Goal: Check status

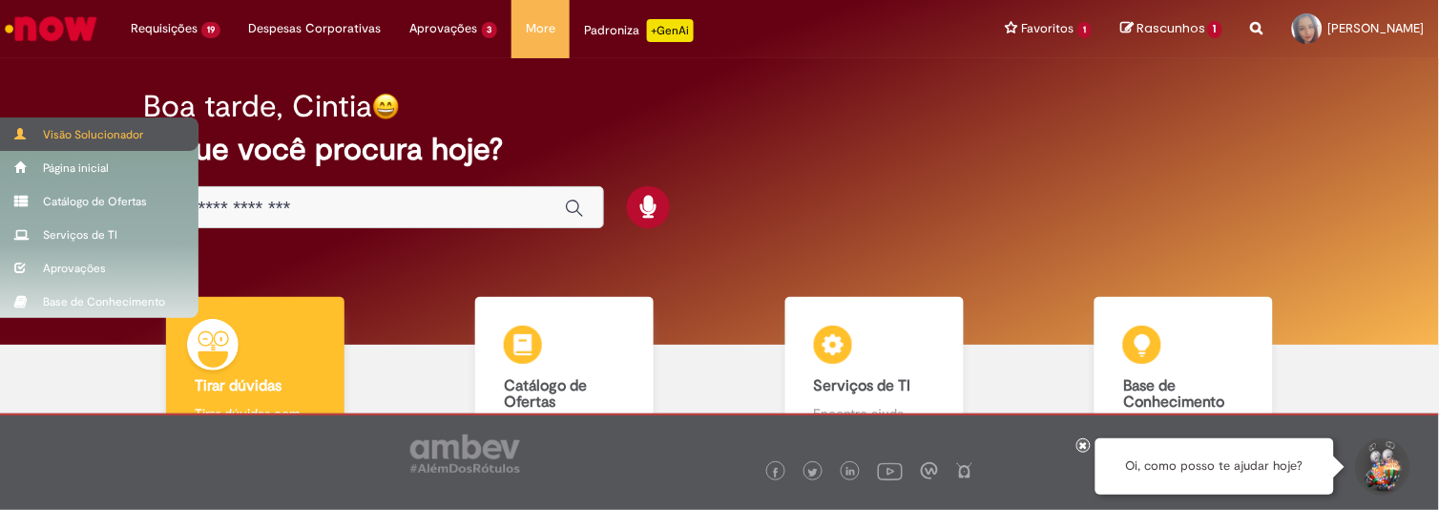
click at [50, 129] on body "Pular para o conteúdo da página Requisições 19 Exibir Todas as Solicitações NF …" at bounding box center [719, 255] width 1439 height 510
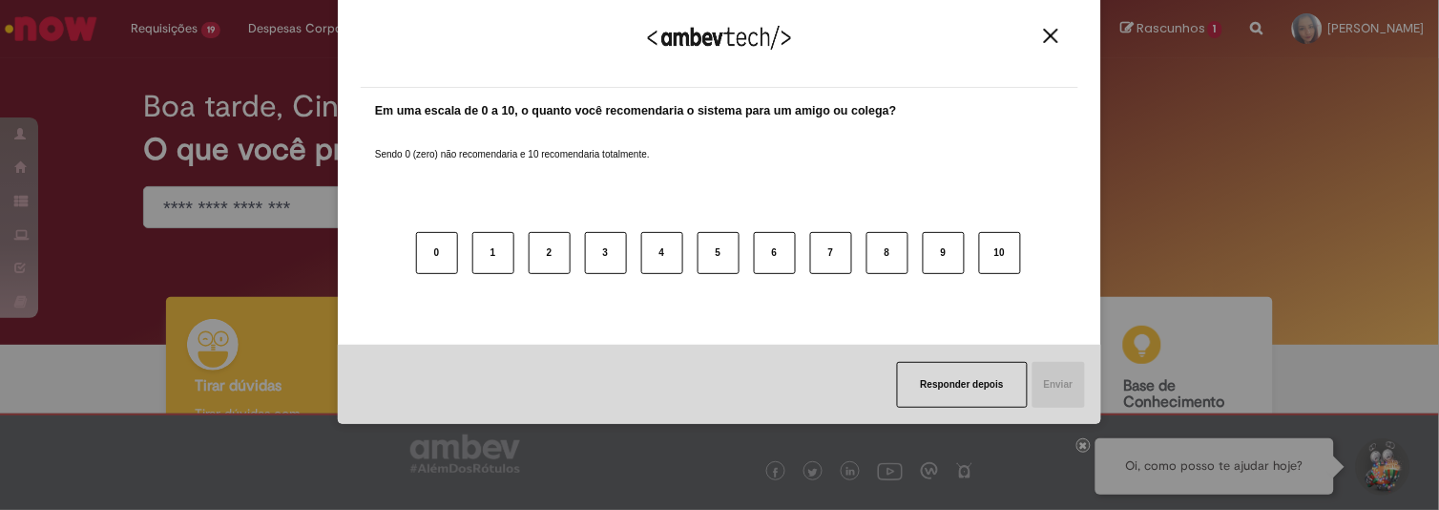
click at [1061, 38] on button "Close" at bounding box center [1051, 36] width 26 height 16
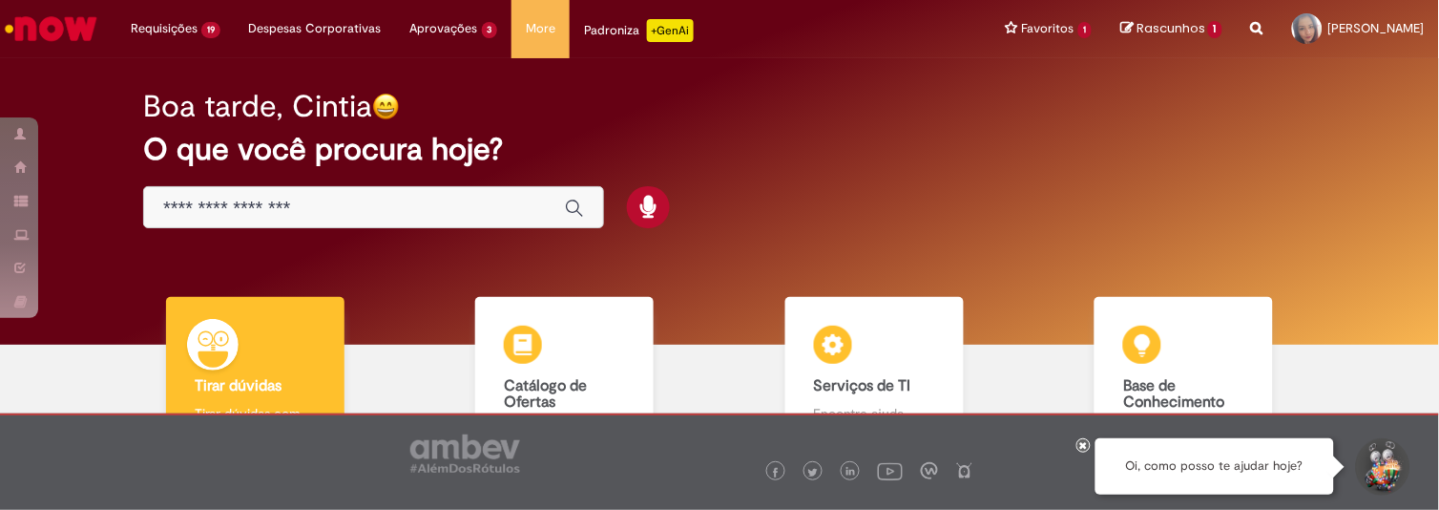
scroll to position [155, 0]
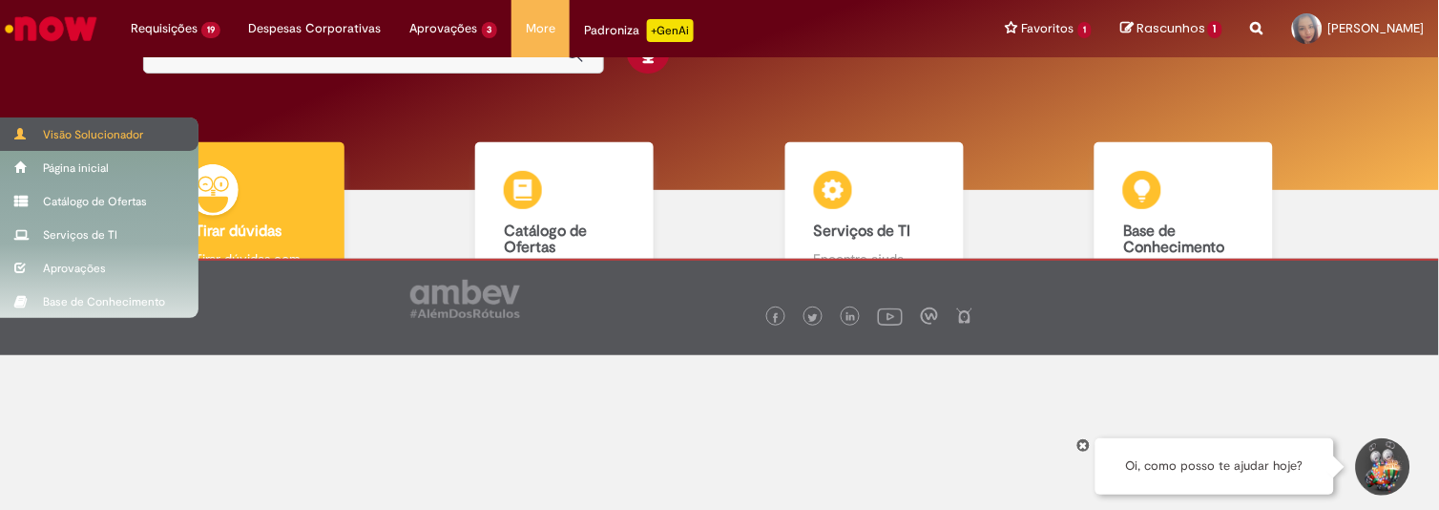
click at [63, 126] on div "Visão Solucionador" at bounding box center [99, 133] width 198 height 33
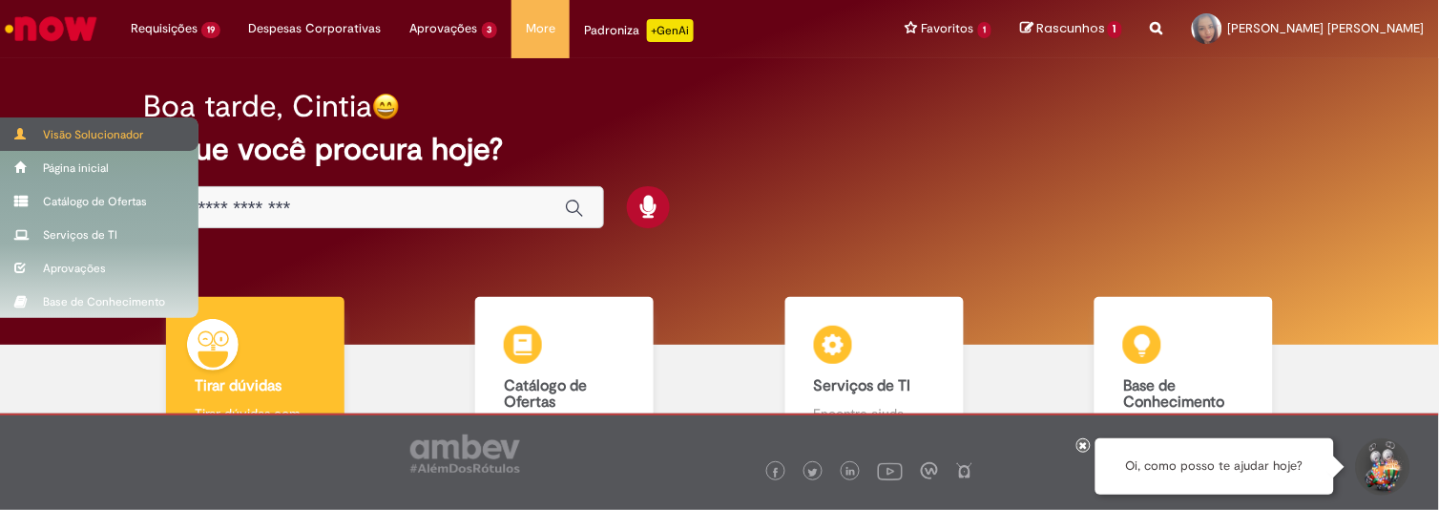
click at [115, 131] on div "Visão Solucionador" at bounding box center [99, 133] width 198 height 33
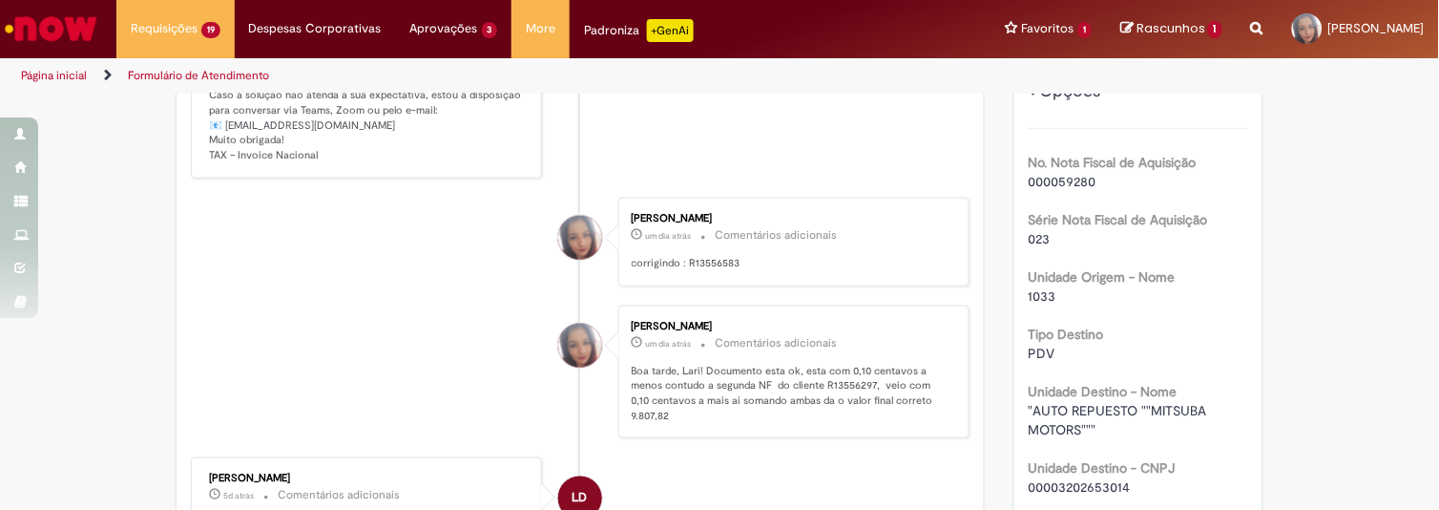
scroll to position [617, 0]
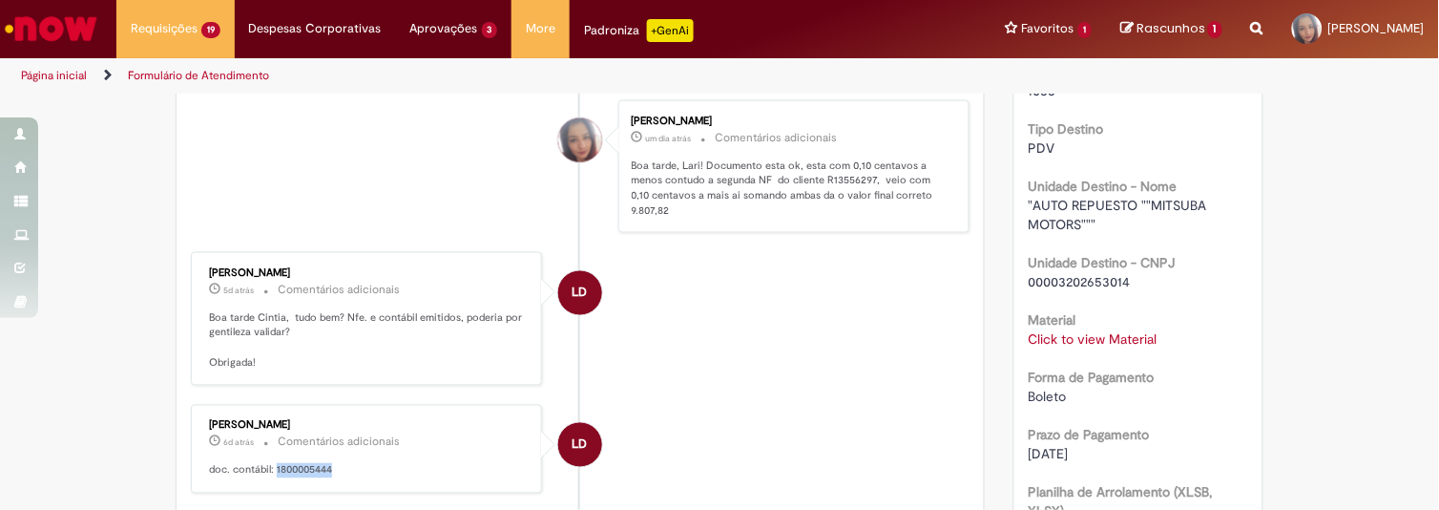
drag, startPoint x: 265, startPoint y: 479, endPoint x: 327, endPoint y: 474, distance: 62.2
click at [327, 474] on p "doc. contábil: 1800005444" at bounding box center [368, 470] width 318 height 15
copy p "1800005444"
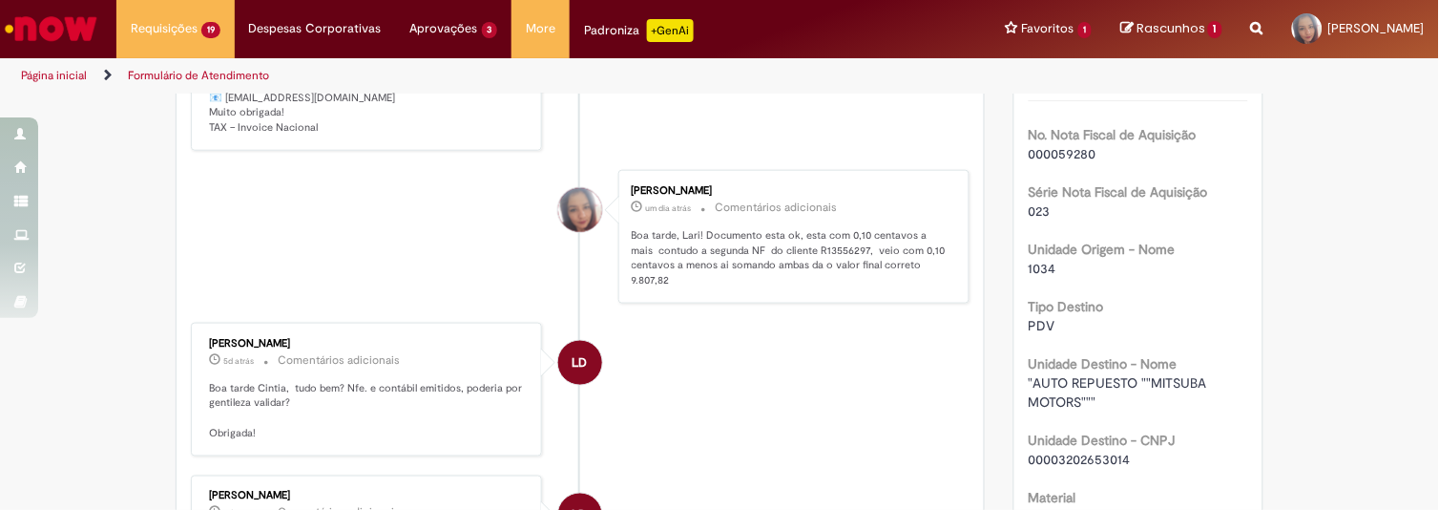
scroll to position [521, 0]
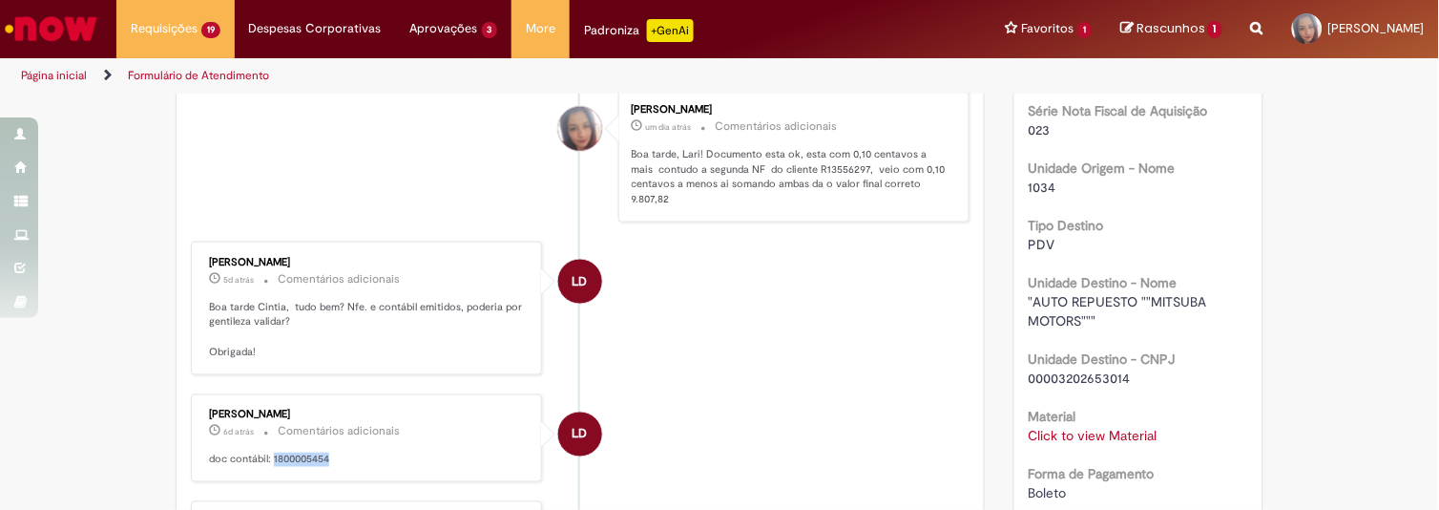
drag, startPoint x: 324, startPoint y: 488, endPoint x: 404, endPoint y: 484, distance: 79.3
click at [267, 468] on p "doc contábil: 1800005454" at bounding box center [368, 459] width 318 height 15
click at [296, 468] on p "doc contábil: 1800005454" at bounding box center [368, 459] width 318 height 15
drag, startPoint x: 262, startPoint y: 483, endPoint x: 327, endPoint y: 481, distance: 64.9
click at [327, 468] on p "doc contábil: 1800005454" at bounding box center [368, 459] width 318 height 15
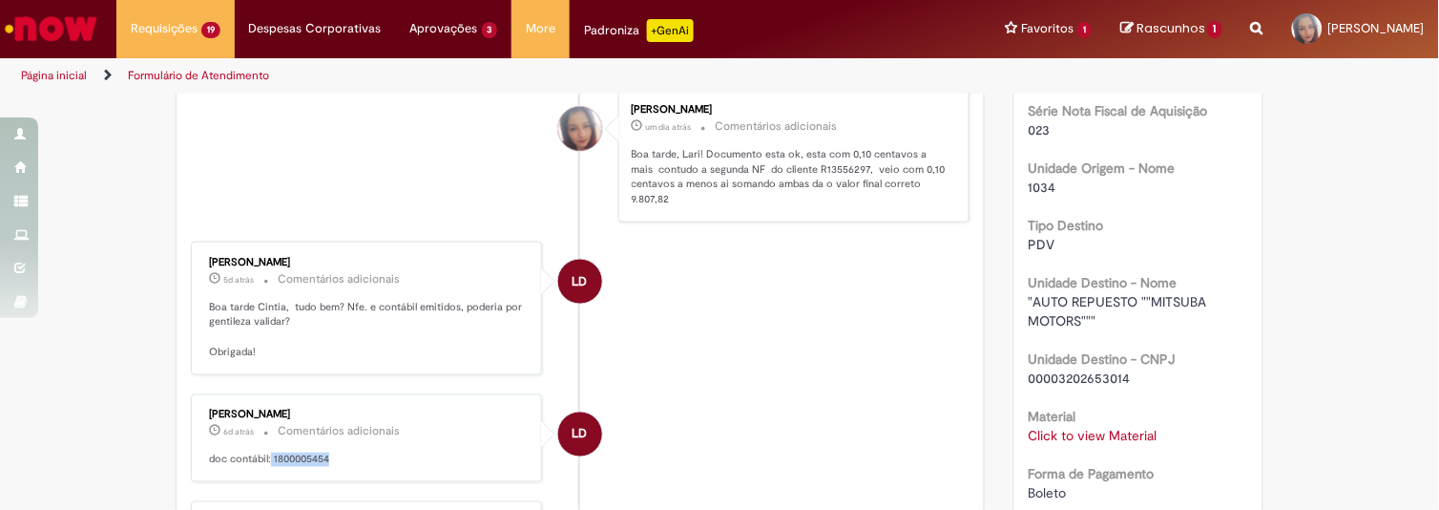
copy p "1800005454"
